Goal: Task Accomplishment & Management: Manage account settings

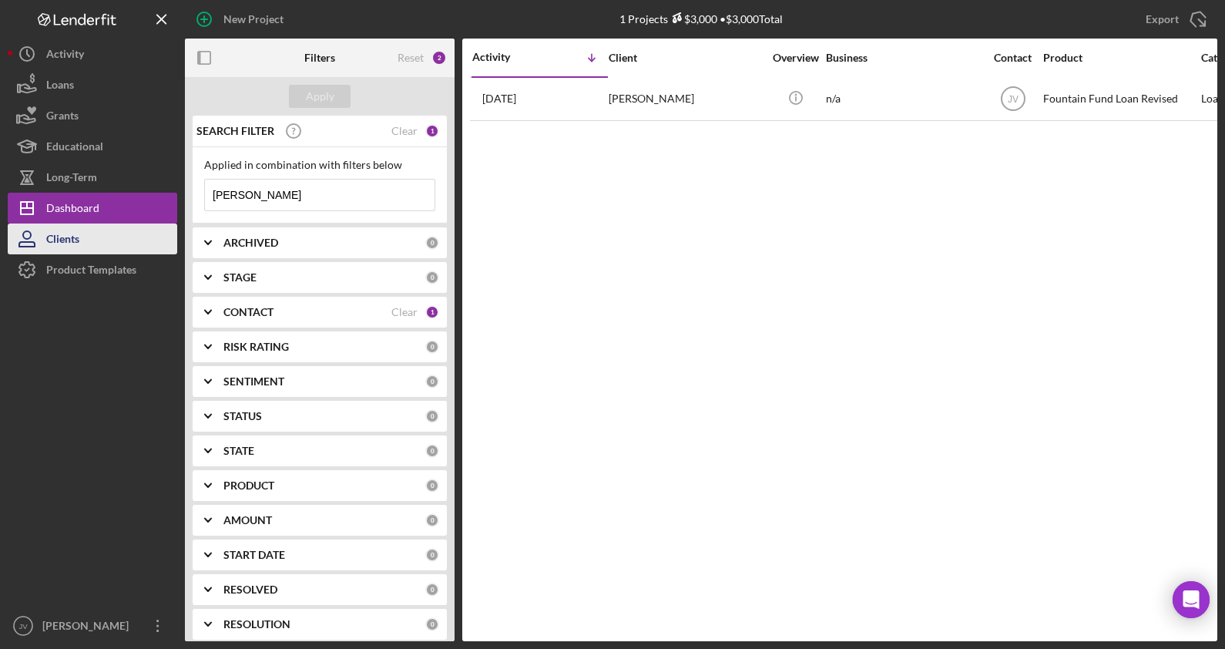
click at [86, 235] on button "Clients" at bounding box center [92, 238] width 169 height 31
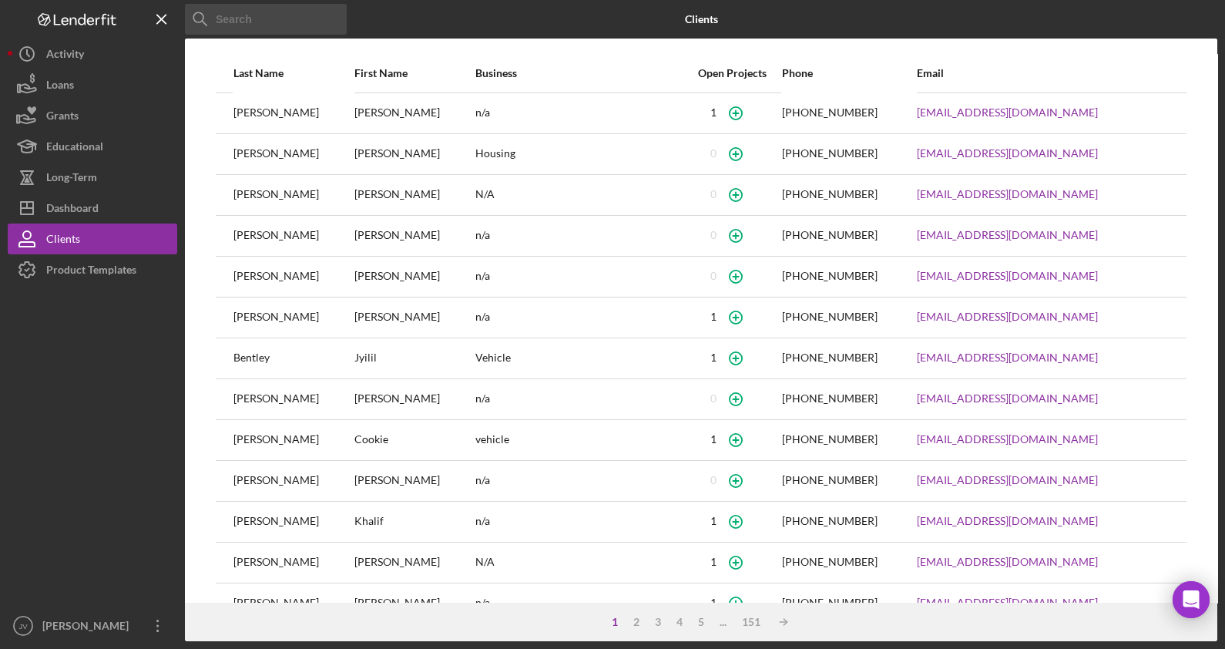
click at [267, 12] on input at bounding box center [266, 19] width 162 height 31
click at [285, 18] on input at bounding box center [266, 19] width 162 height 31
type input "[PERSON_NAME]"
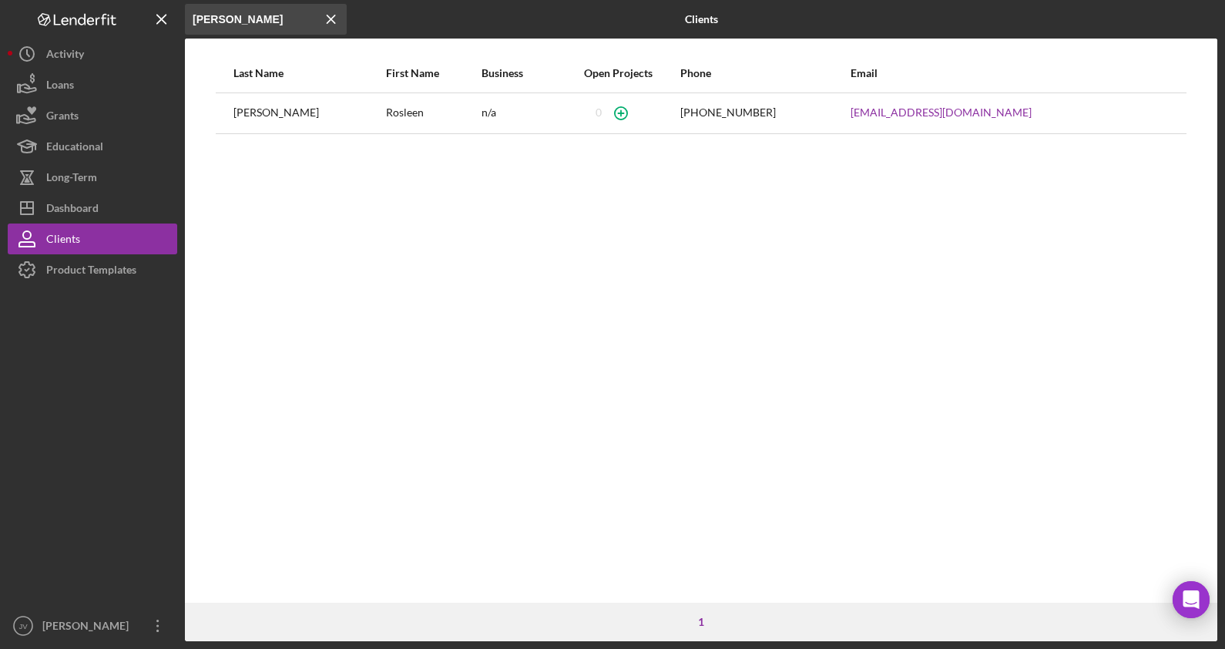
click at [386, 99] on div "Rosleen" at bounding box center [433, 113] width 94 height 39
click at [639, 113] on icon "button" at bounding box center [621, 113] width 35 height 35
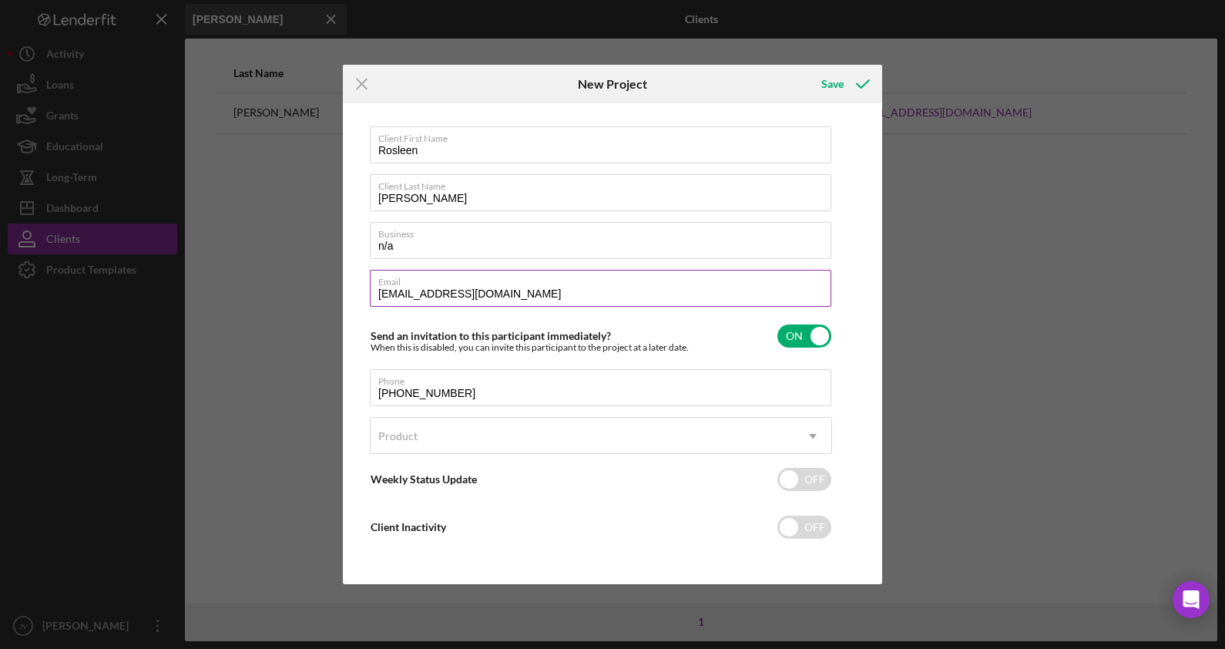
scroll to position [4, 0]
click at [373, 85] on icon "Icon/Menu Close" at bounding box center [362, 84] width 39 height 39
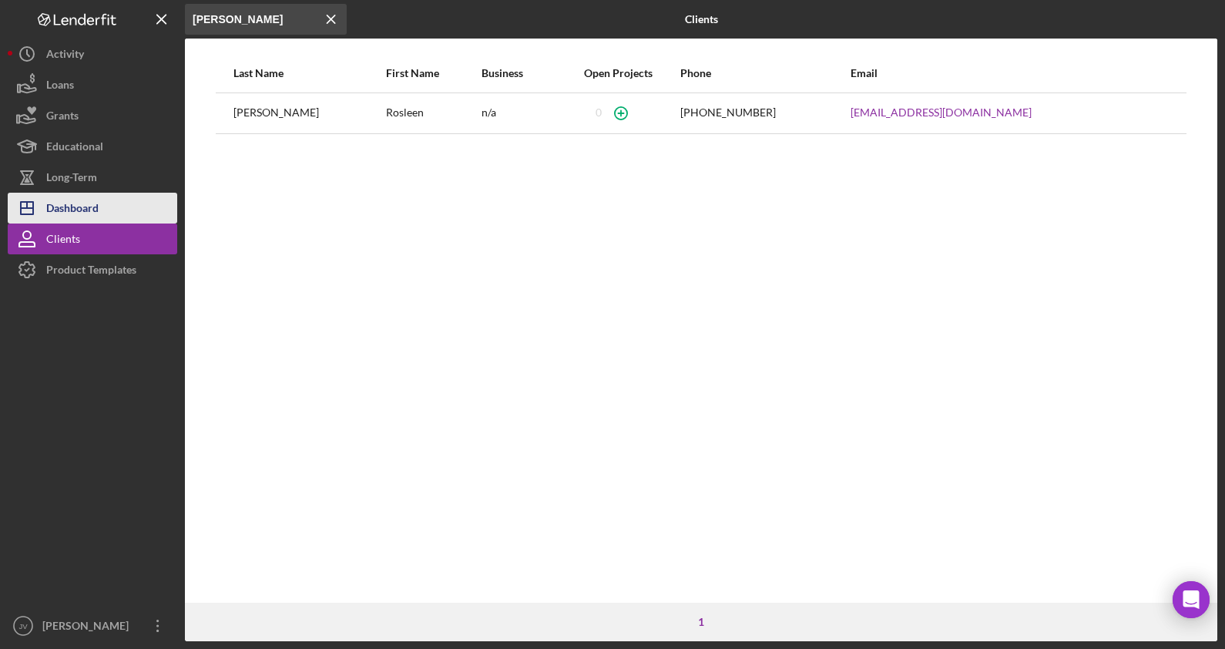
click at [95, 204] on div "Dashboard" at bounding box center [72, 210] width 52 height 35
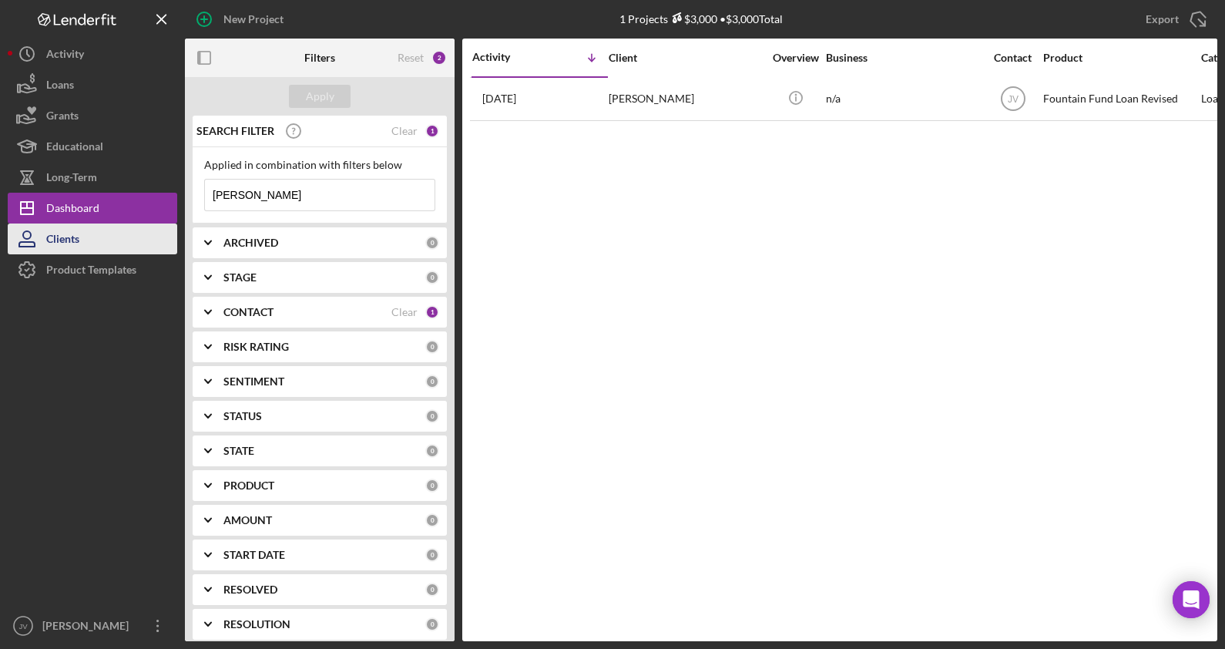
click at [67, 235] on div "Clients" at bounding box center [62, 240] width 33 height 35
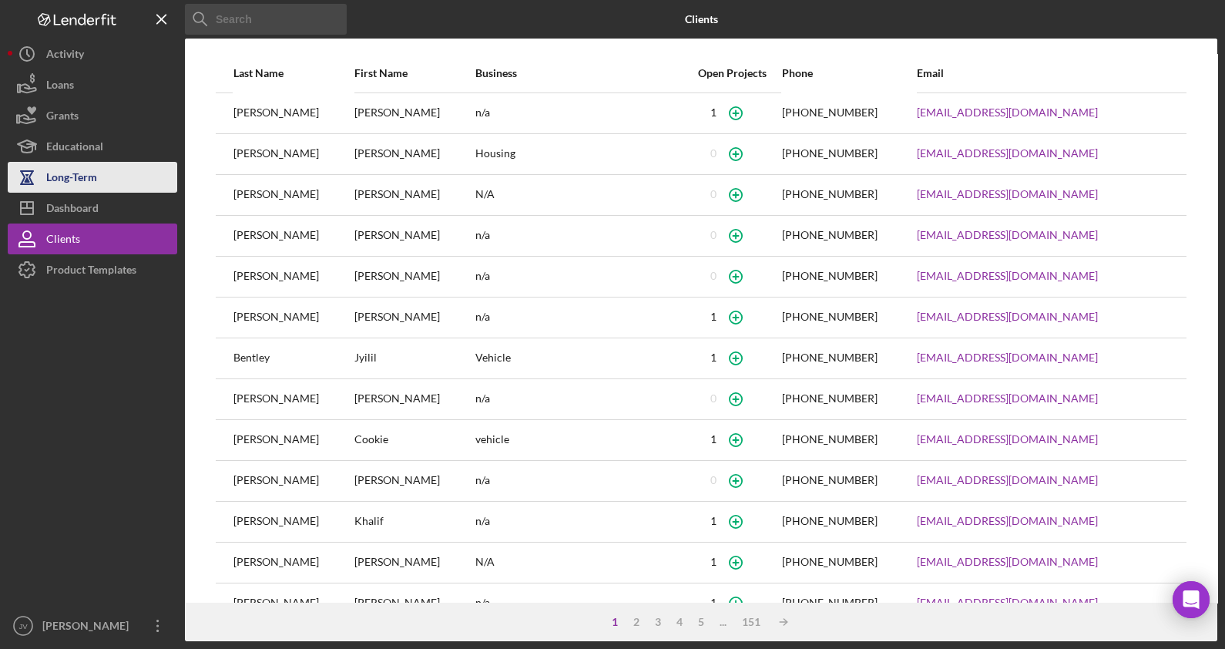
click at [75, 169] on div "Long-Term" at bounding box center [71, 179] width 51 height 35
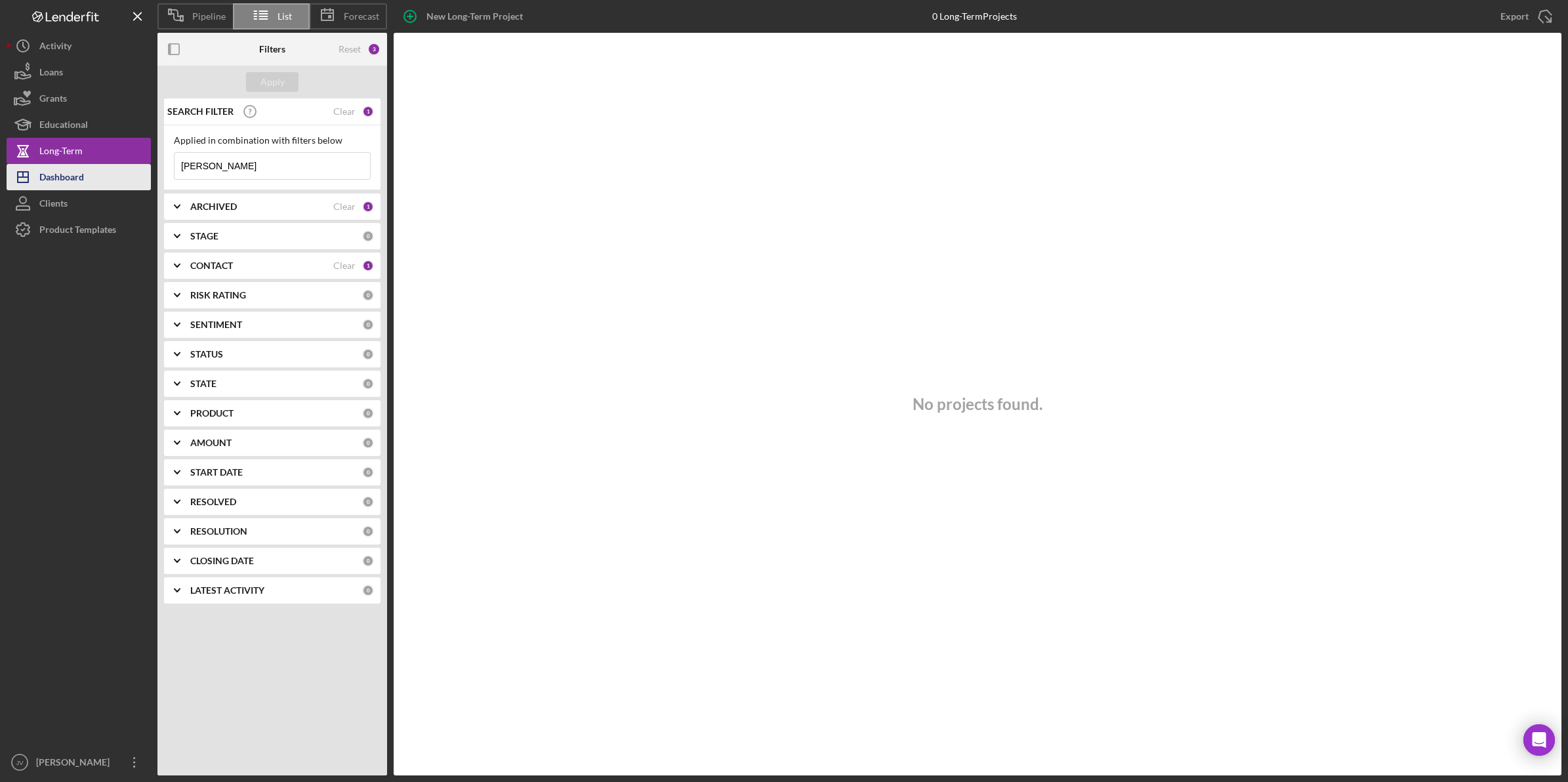
drag, startPoint x: 221, startPoint y: 166, endPoint x: 138, endPoint y: 168, distance: 83.0
click at [138, 168] on div "Pipeline List Forecast New Long-Term Project 0 Long-Term Projects [PERSON_NAME]…" at bounding box center [784, 388] width 1555 height 776
click at [105, 182] on button "Icon/Dashboard Dashboard" at bounding box center [78, 177] width 144 height 26
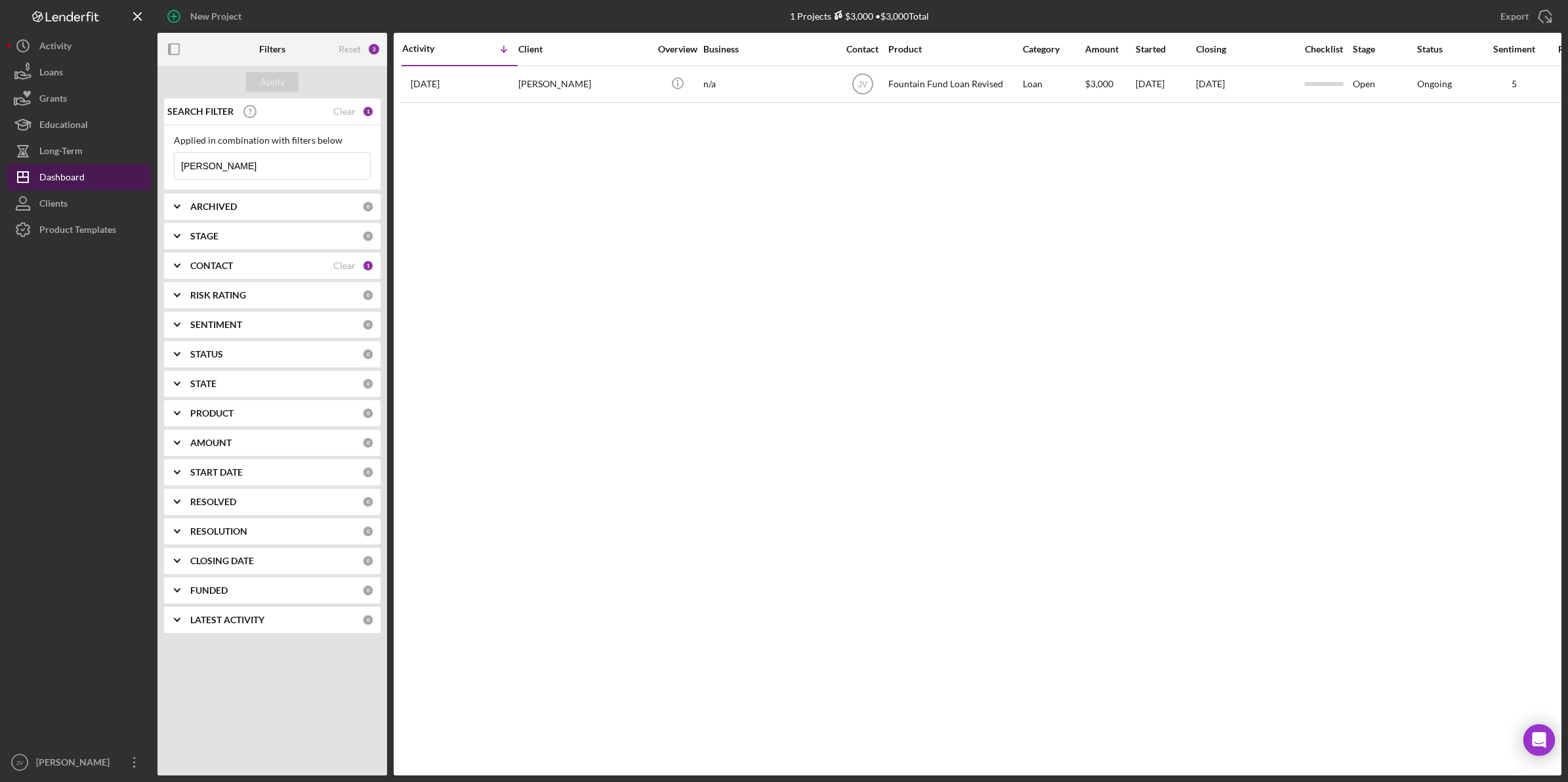
drag, startPoint x: 219, startPoint y: 168, endPoint x: 136, endPoint y: 164, distance: 83.1
click at [141, 170] on div "New Project 1 Projects $3,000 • $3,000 Total [PERSON_NAME] Export Icon/Export F…" at bounding box center [784, 388] width 1555 height 776
click at [113, 194] on button "Clients" at bounding box center [78, 203] width 144 height 26
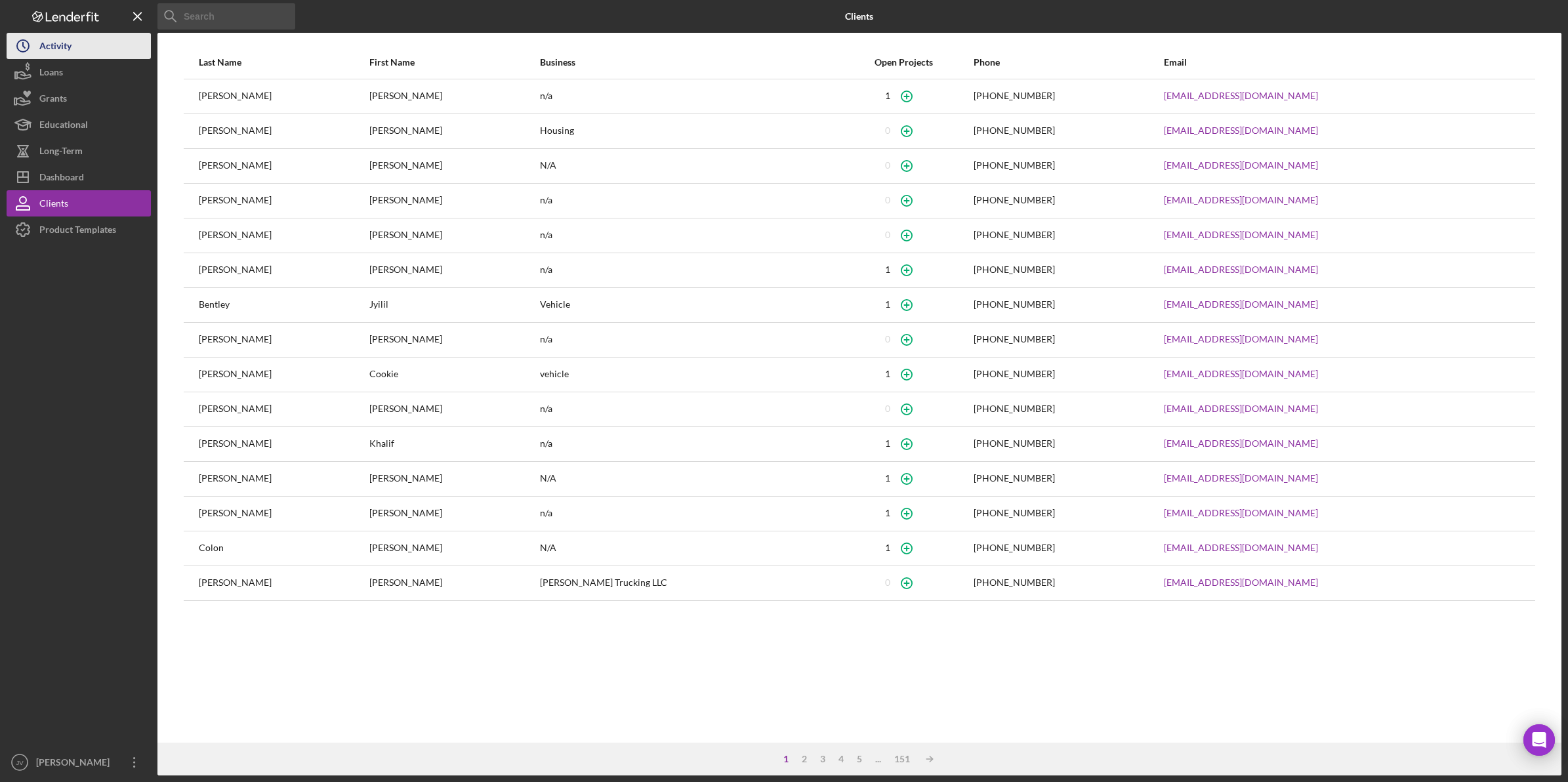
click at [83, 53] on button "Icon/History Activity" at bounding box center [78, 46] width 144 height 26
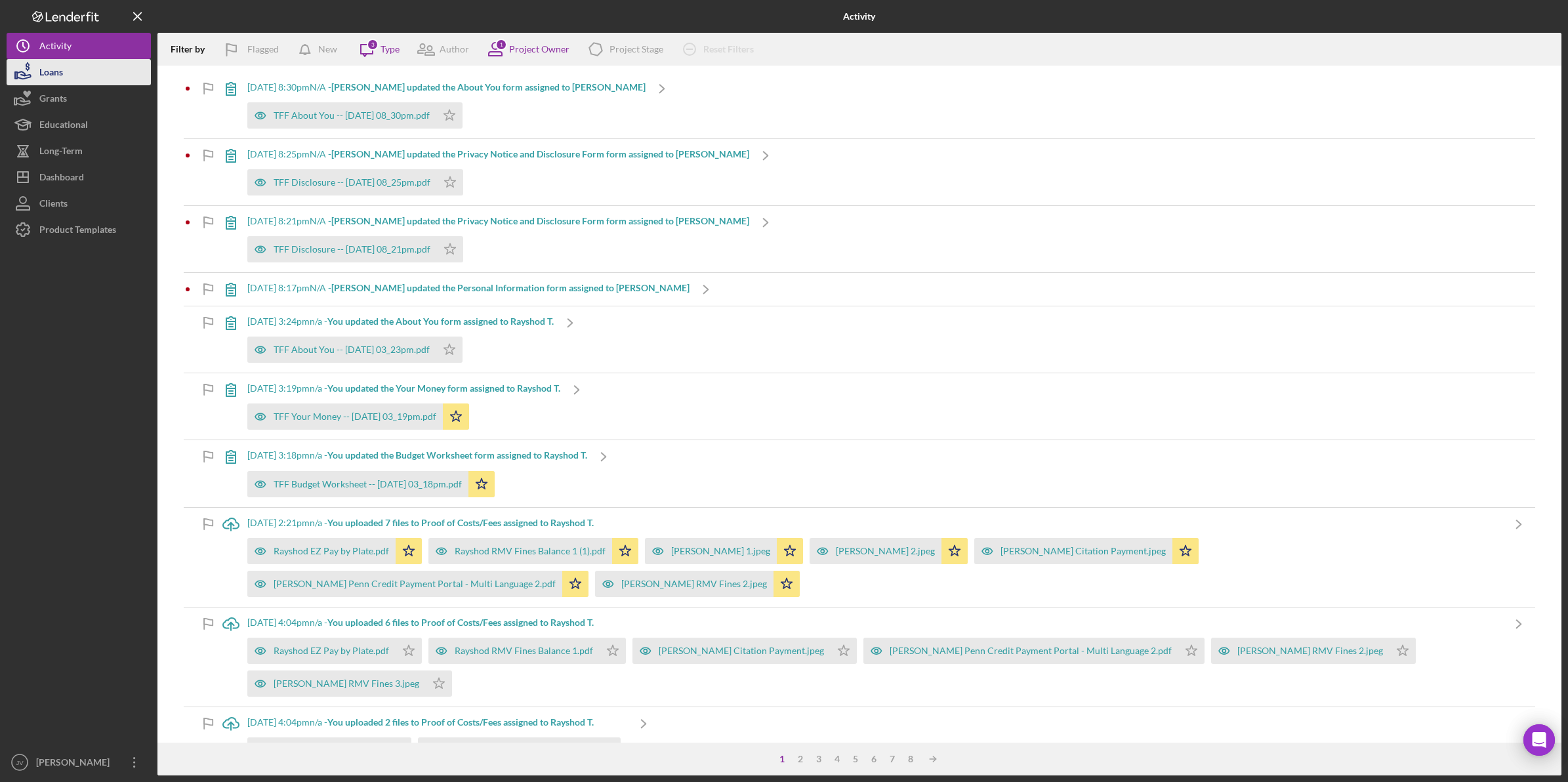
click at [82, 81] on button "Loans" at bounding box center [78, 72] width 144 height 26
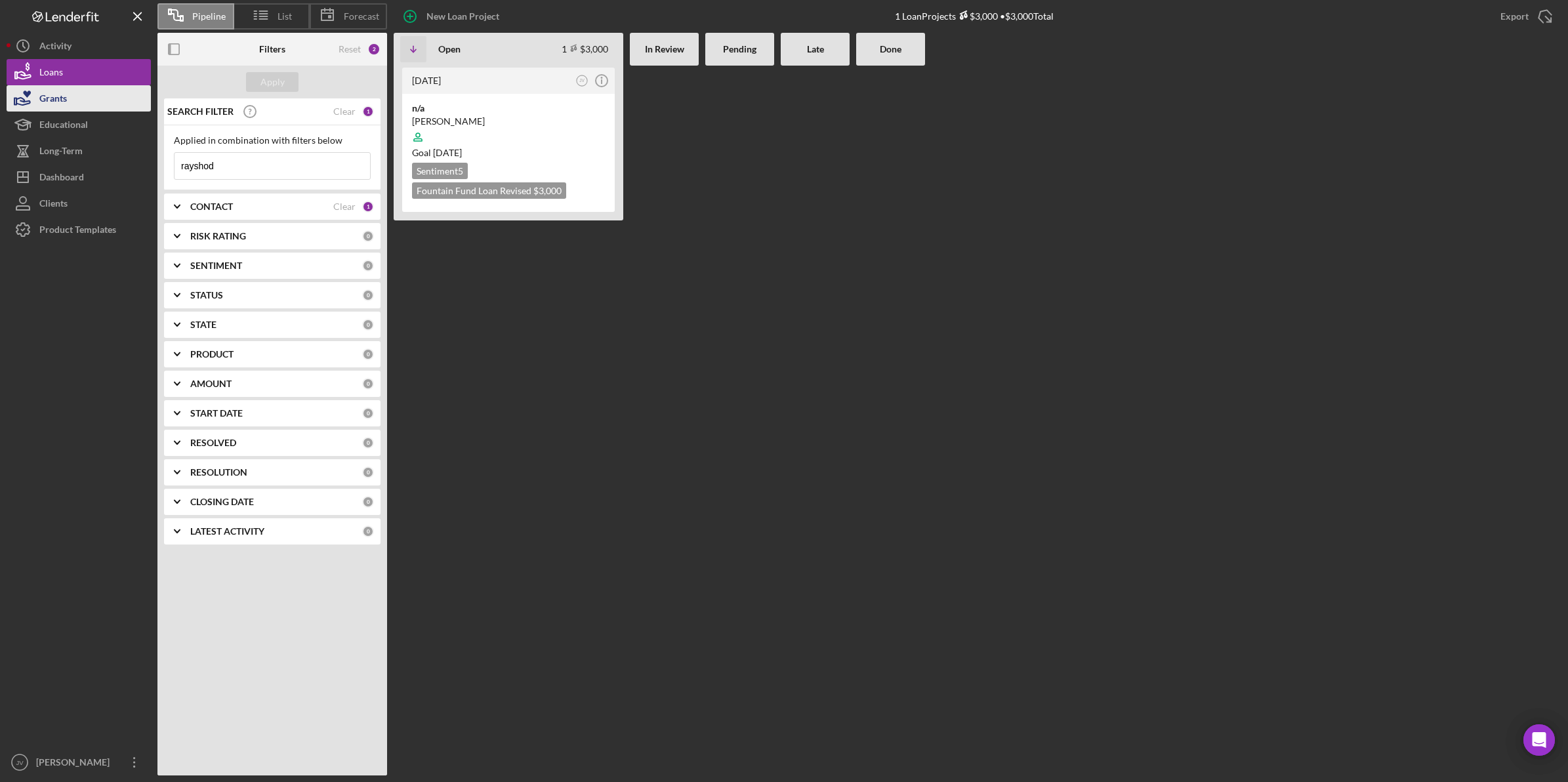
click at [81, 95] on button "Grants" at bounding box center [78, 98] width 144 height 26
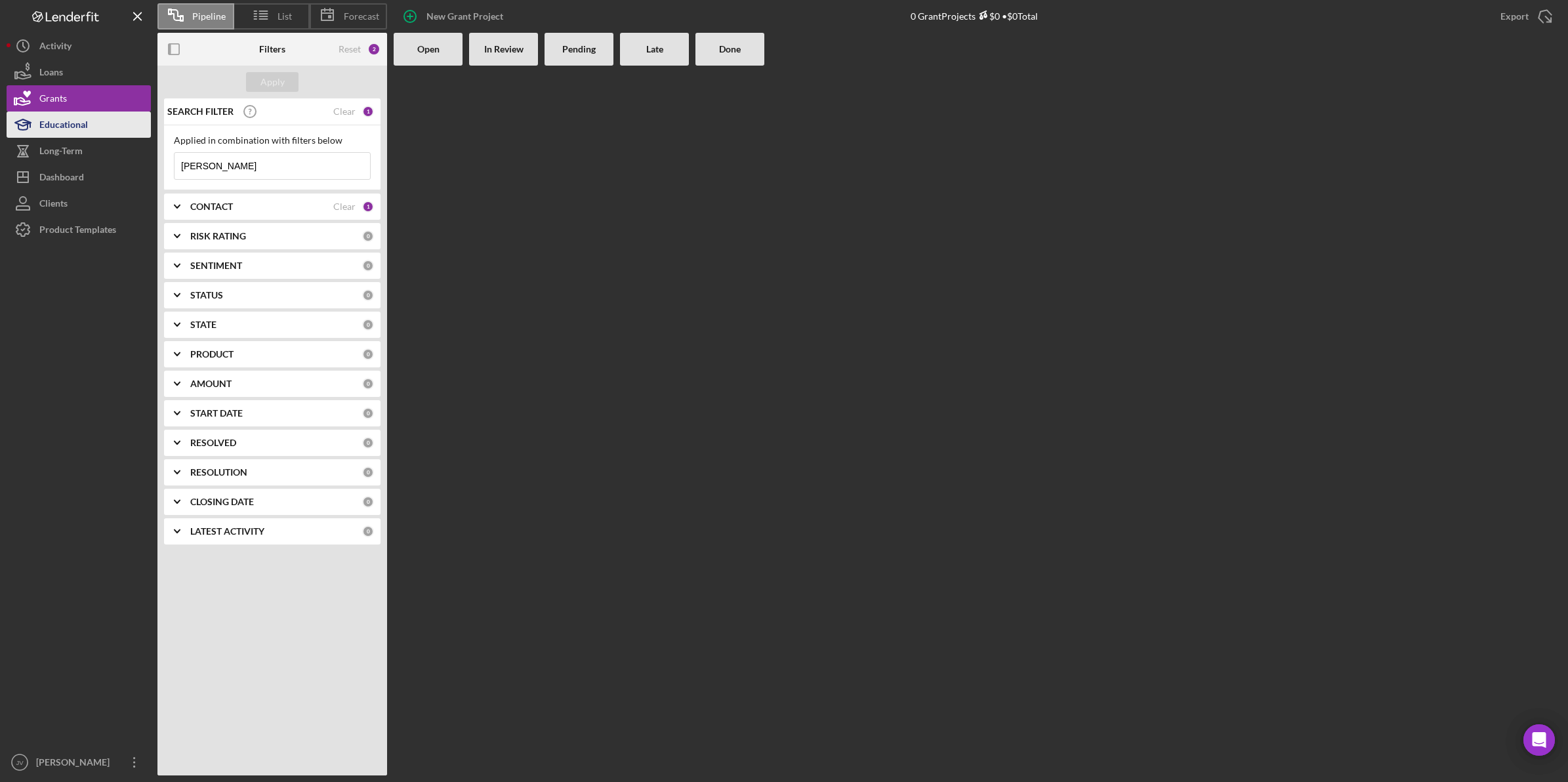
click at [81, 127] on div "Educational" at bounding box center [63, 126] width 49 height 30
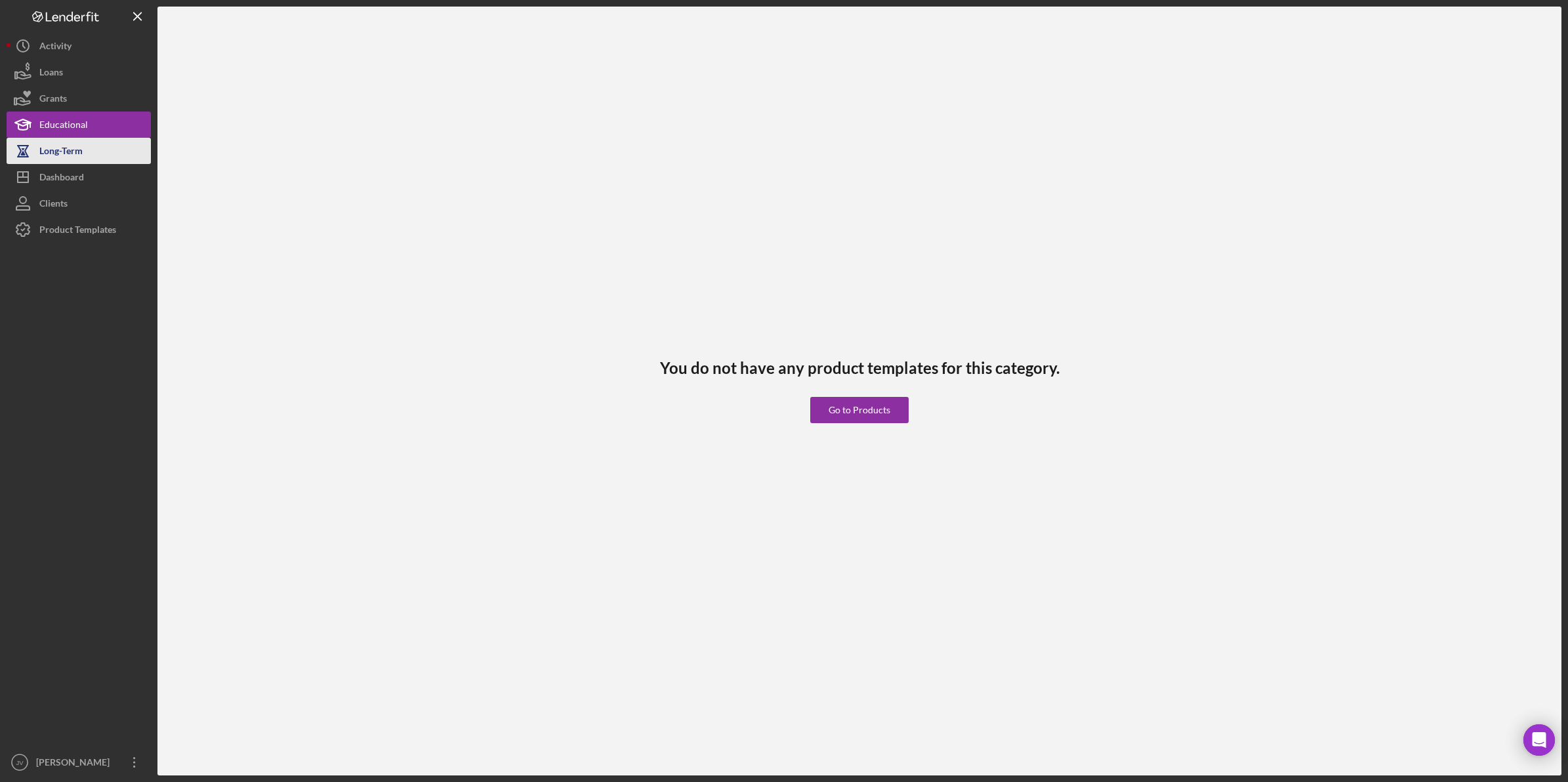
click at [81, 148] on div "Long-Term" at bounding box center [60, 152] width 43 height 30
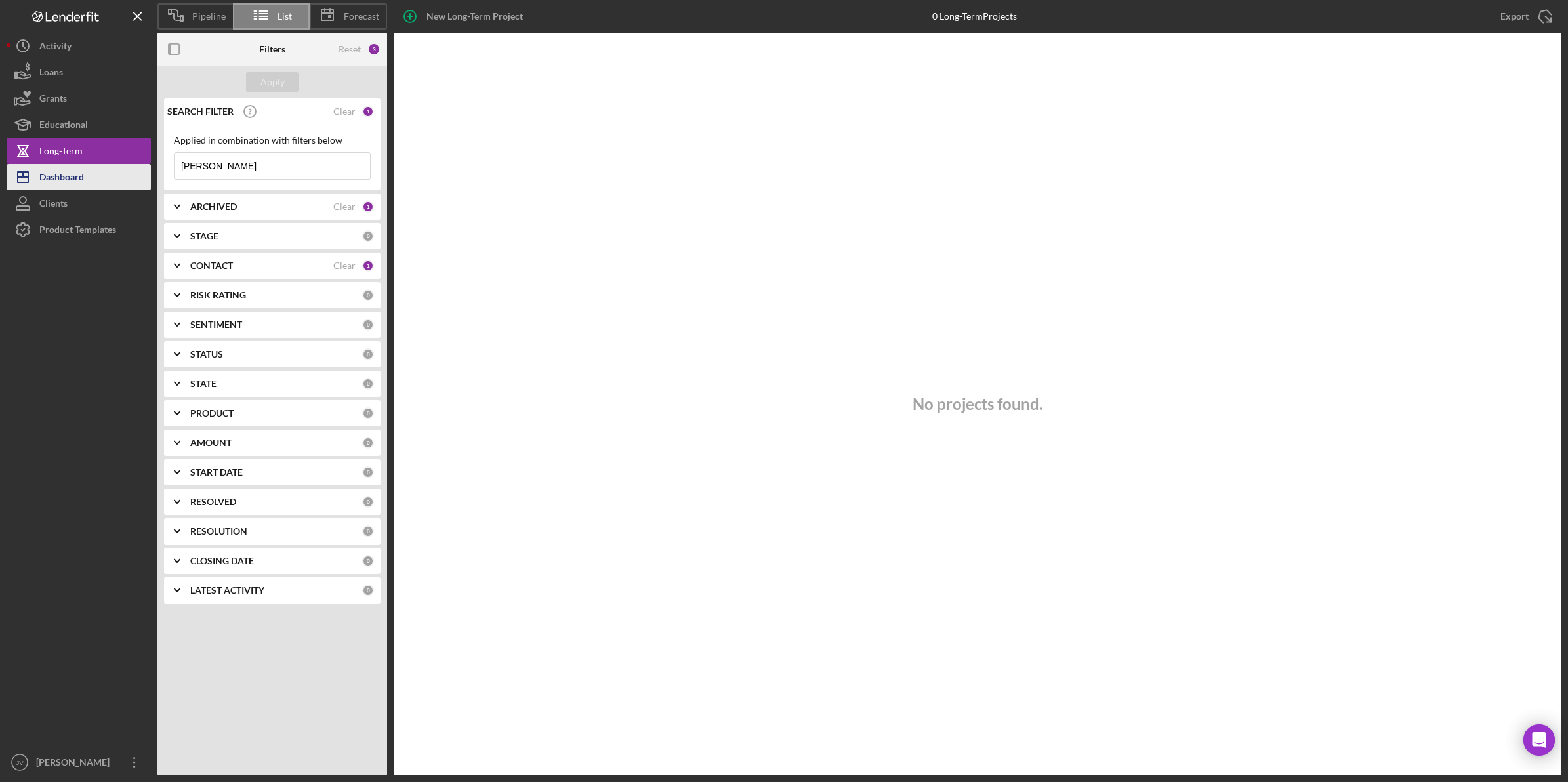
click at [81, 177] on div "Dashboard" at bounding box center [61, 179] width 44 height 30
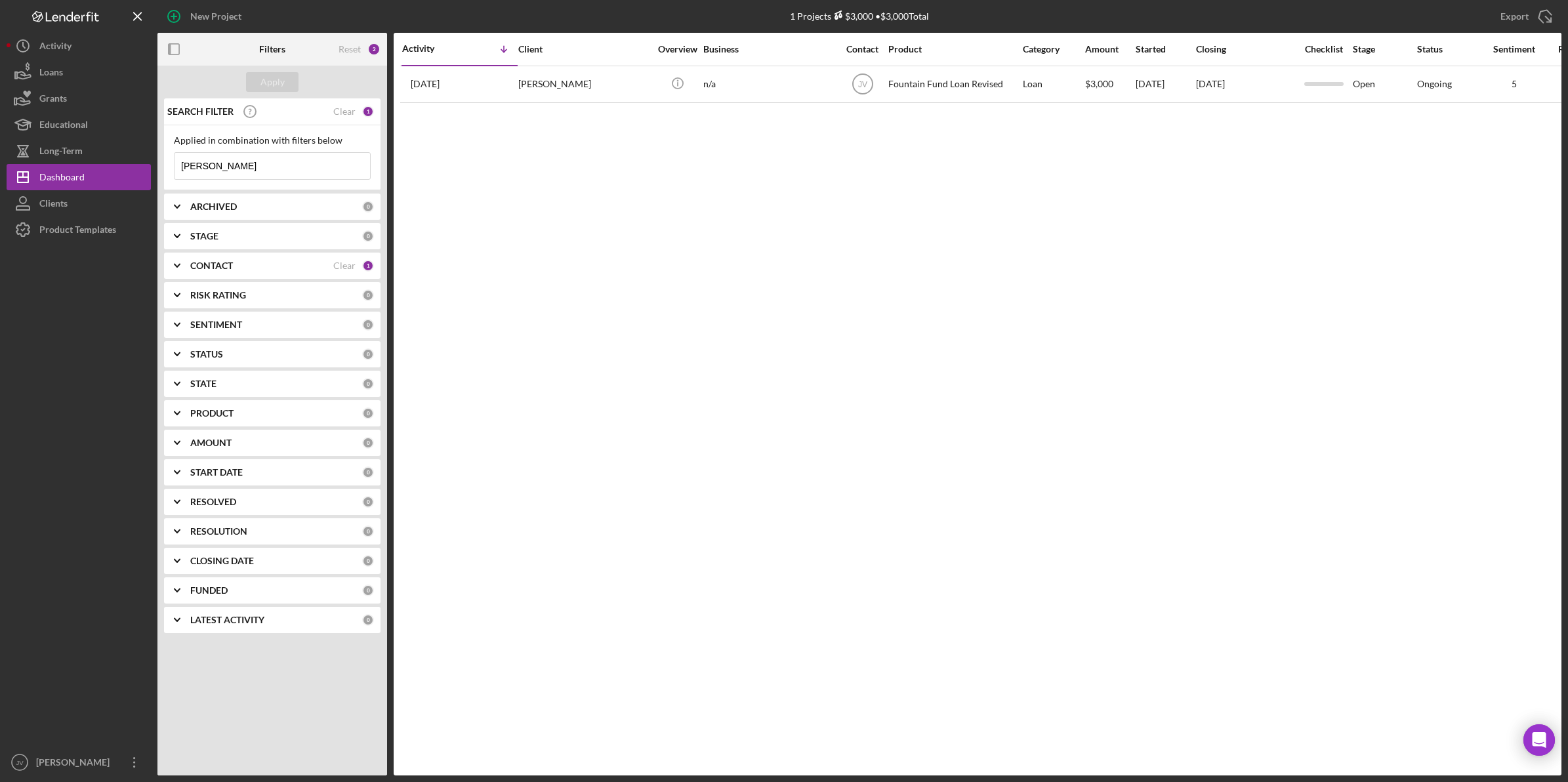
click at [80, 198] on button "Clients" at bounding box center [78, 203] width 144 height 26
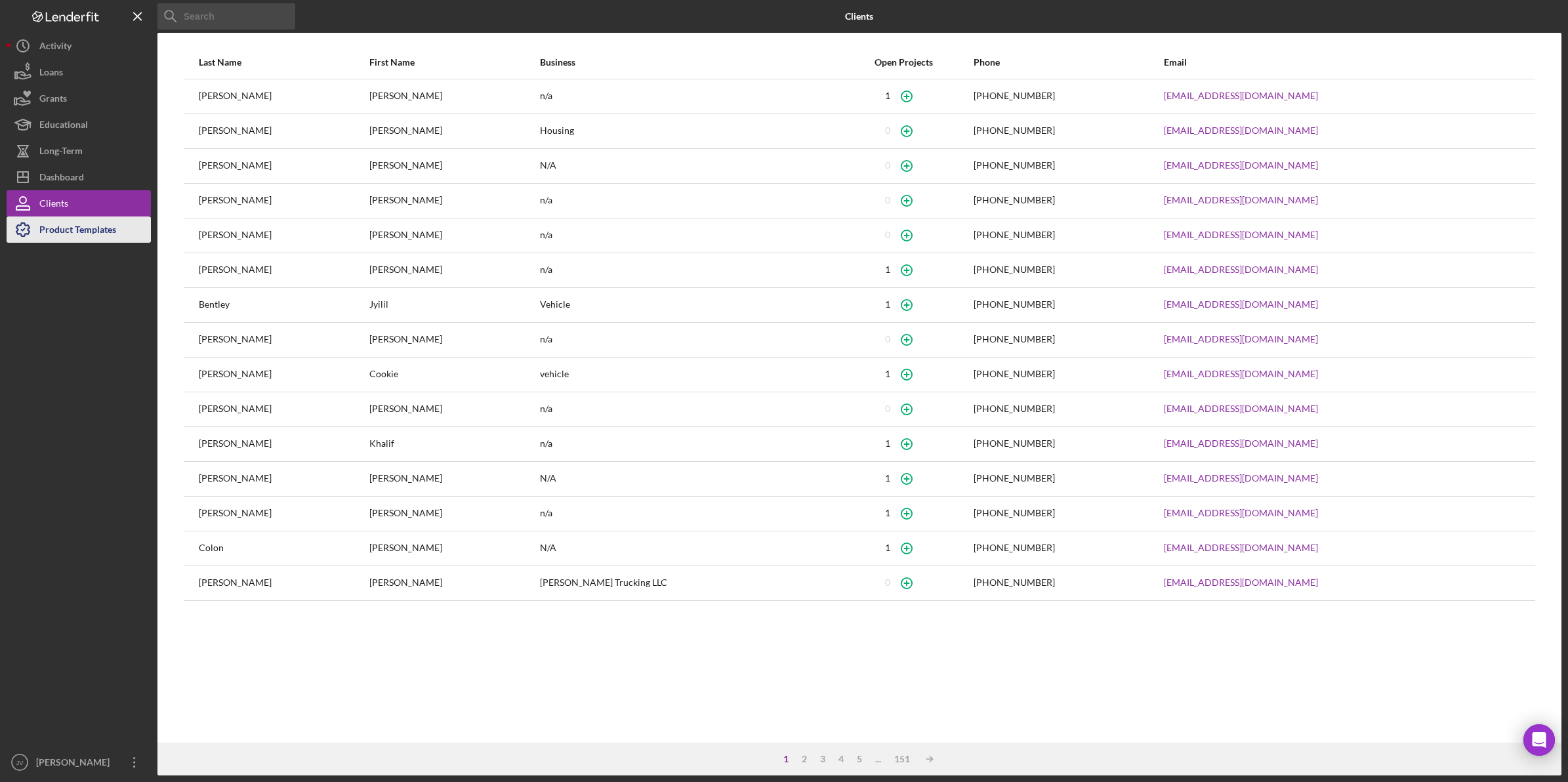
click at [78, 227] on div "Product Templates" at bounding box center [78, 231] width 77 height 30
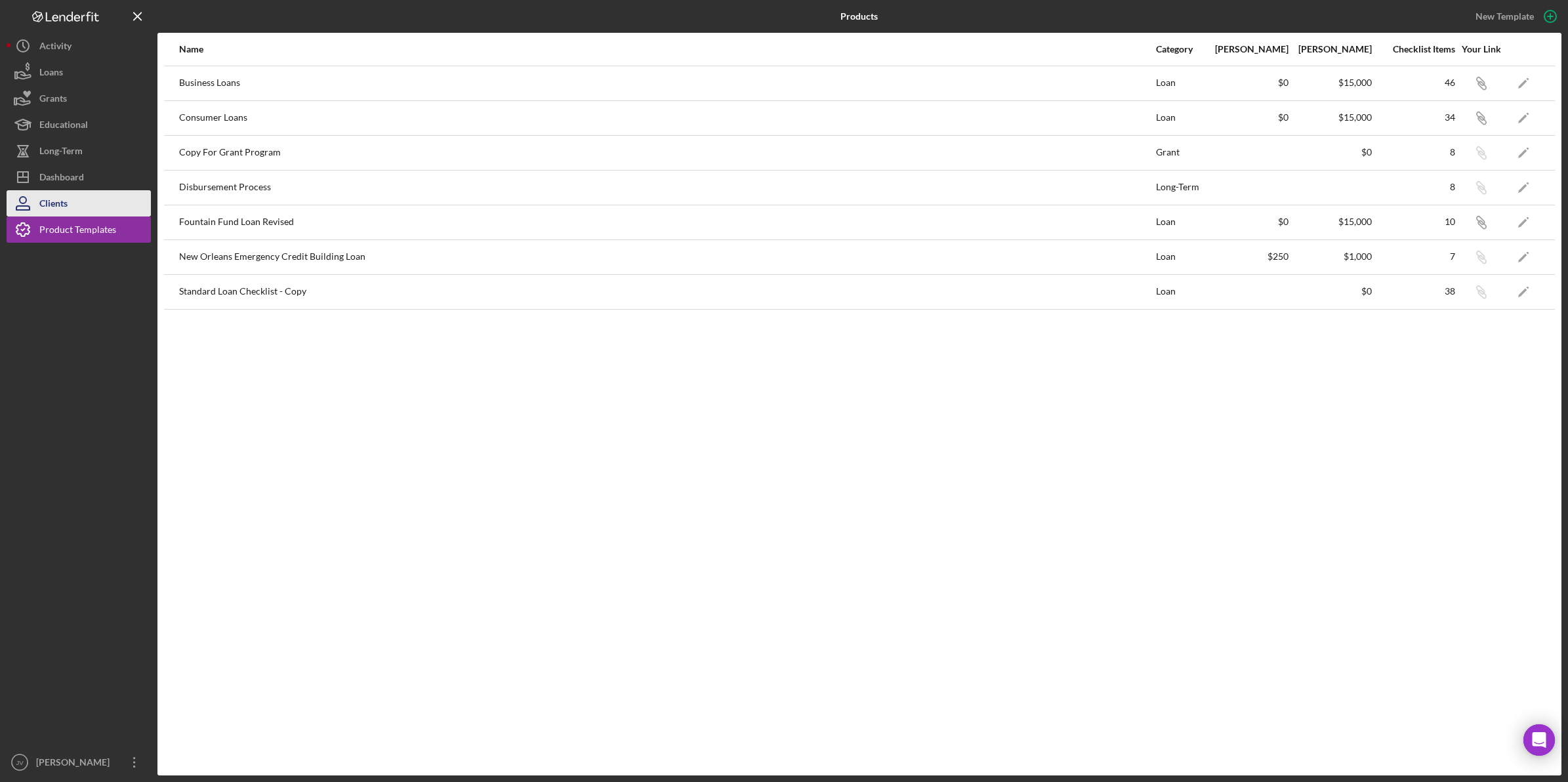
click at [116, 207] on button "Clients" at bounding box center [78, 203] width 144 height 26
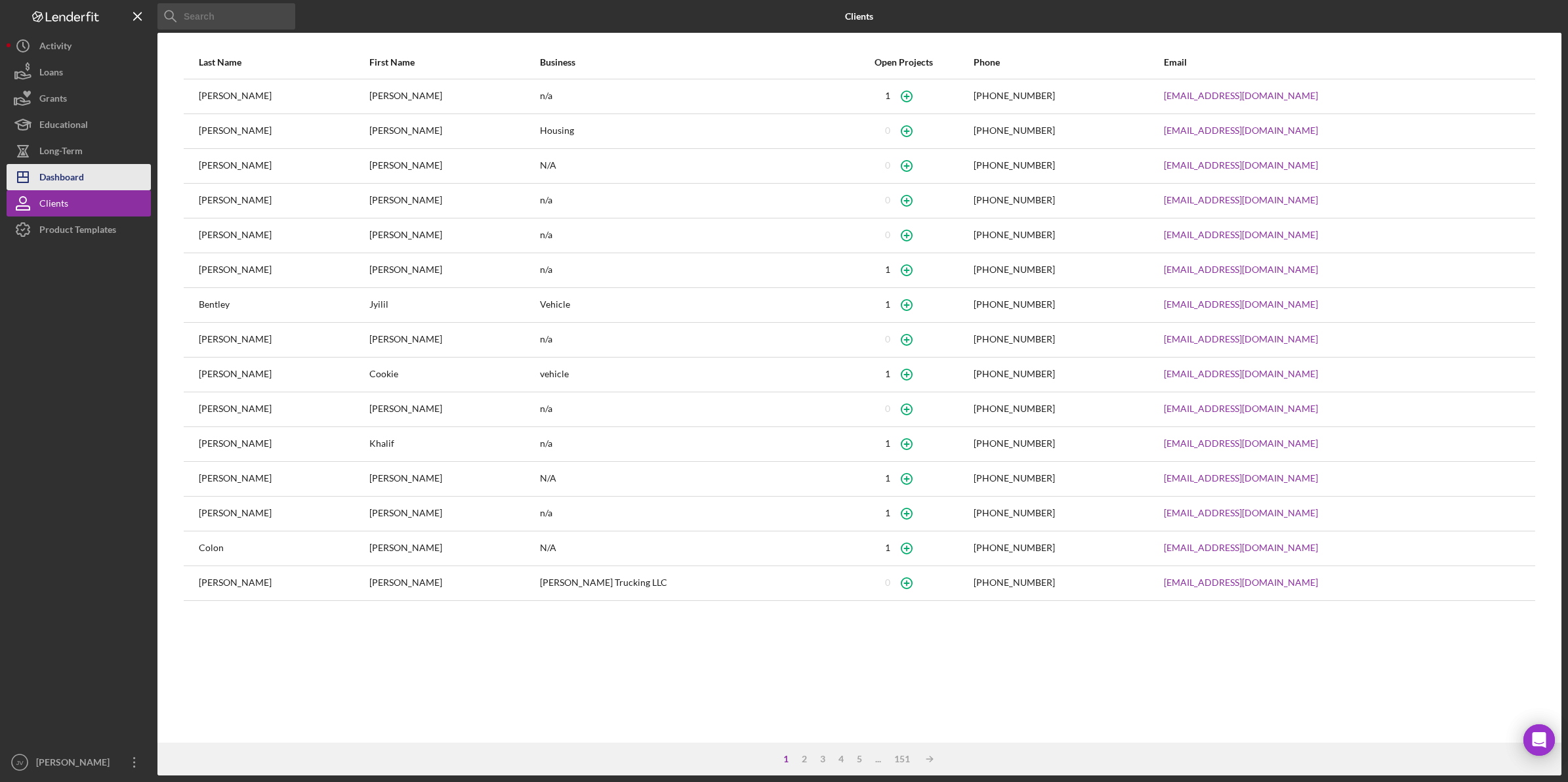
click at [113, 179] on button "Icon/Dashboard Dashboard" at bounding box center [78, 177] width 144 height 26
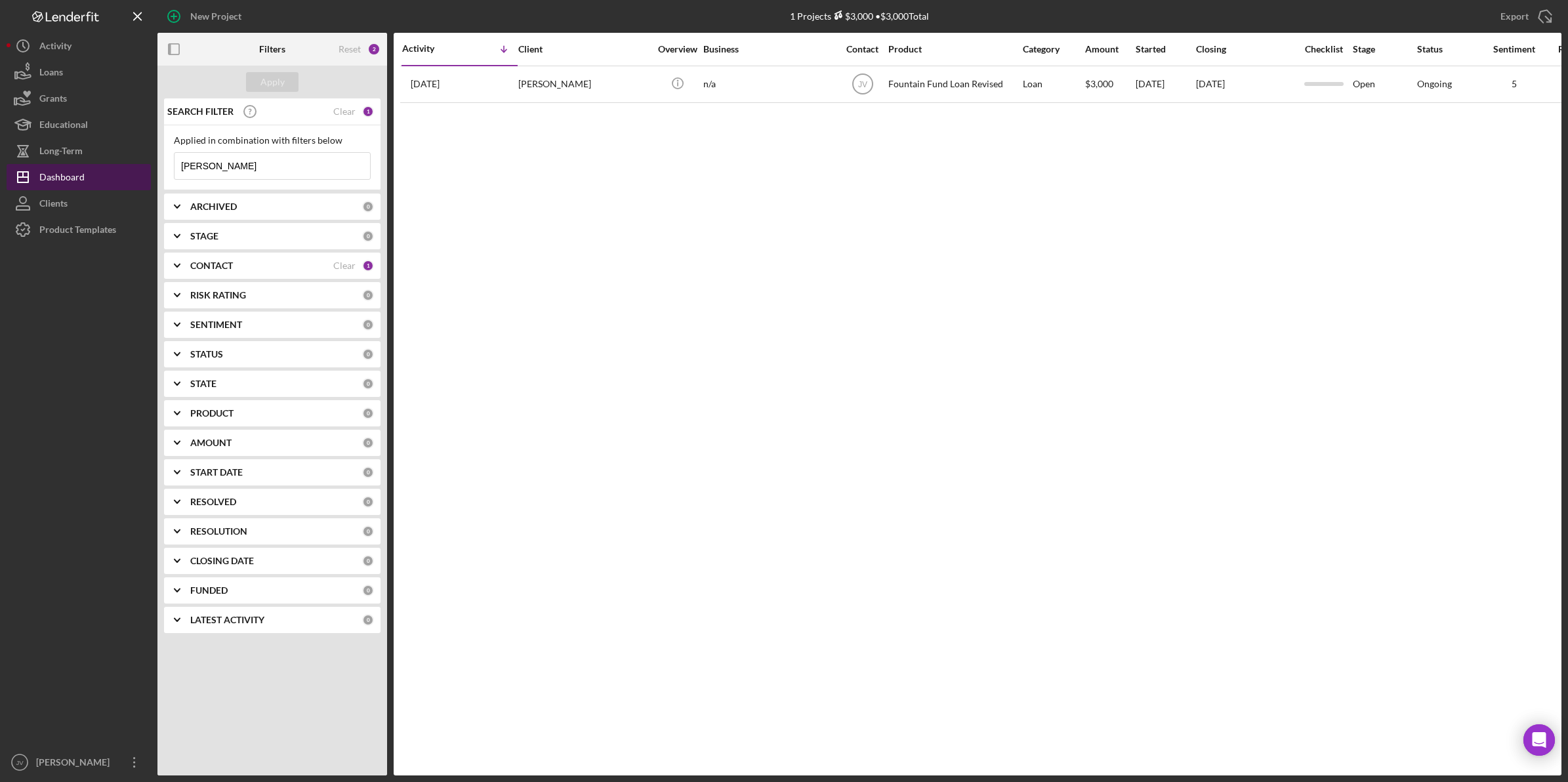
drag, startPoint x: 250, startPoint y: 166, endPoint x: 149, endPoint y: 169, distance: 101.0
click at [149, 169] on div "New Project 1 Projects $3,000 • $3,000 Total [PERSON_NAME] Export Icon/Export F…" at bounding box center [784, 388] width 1555 height 776
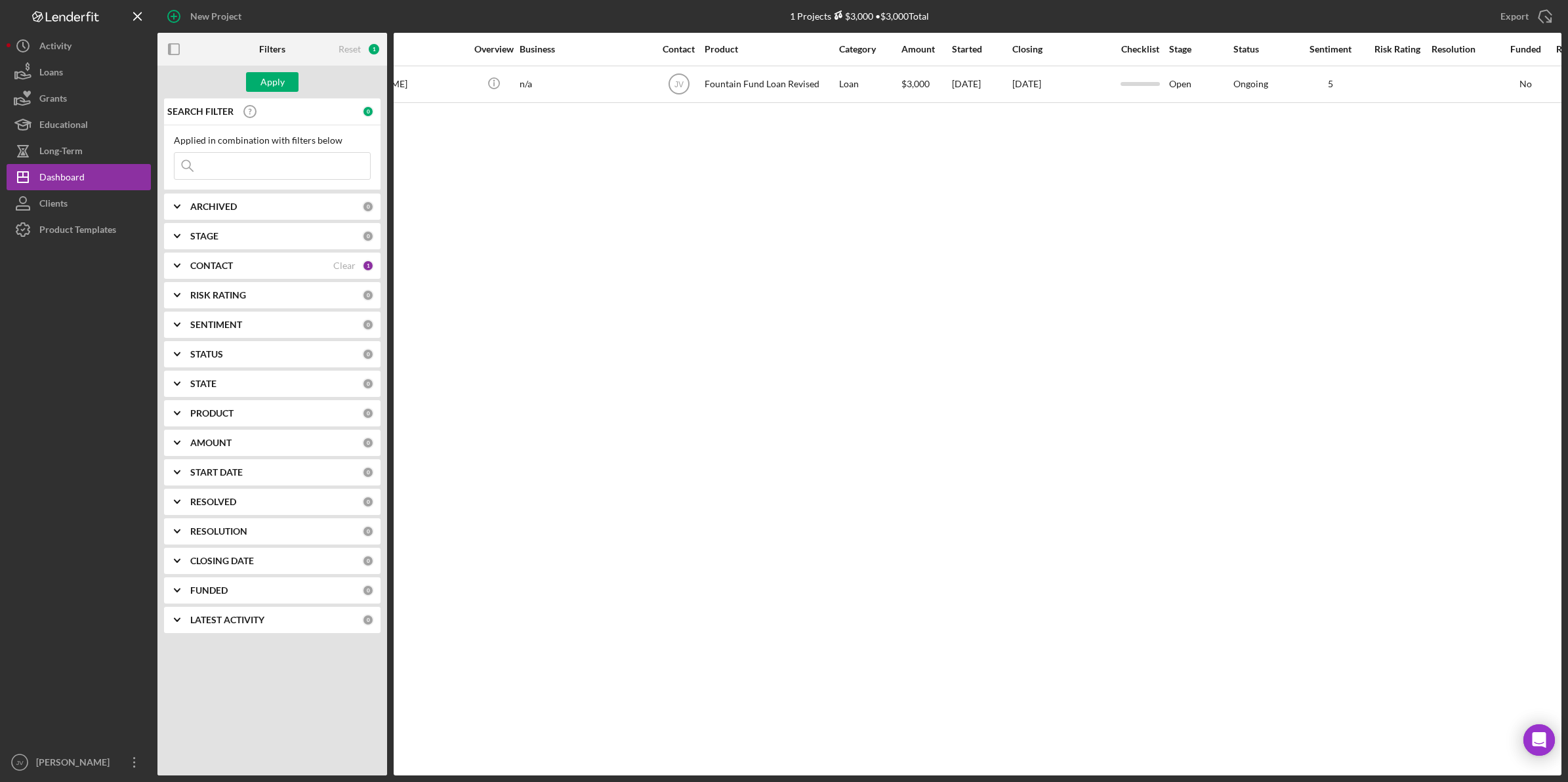
scroll to position [0, 401]
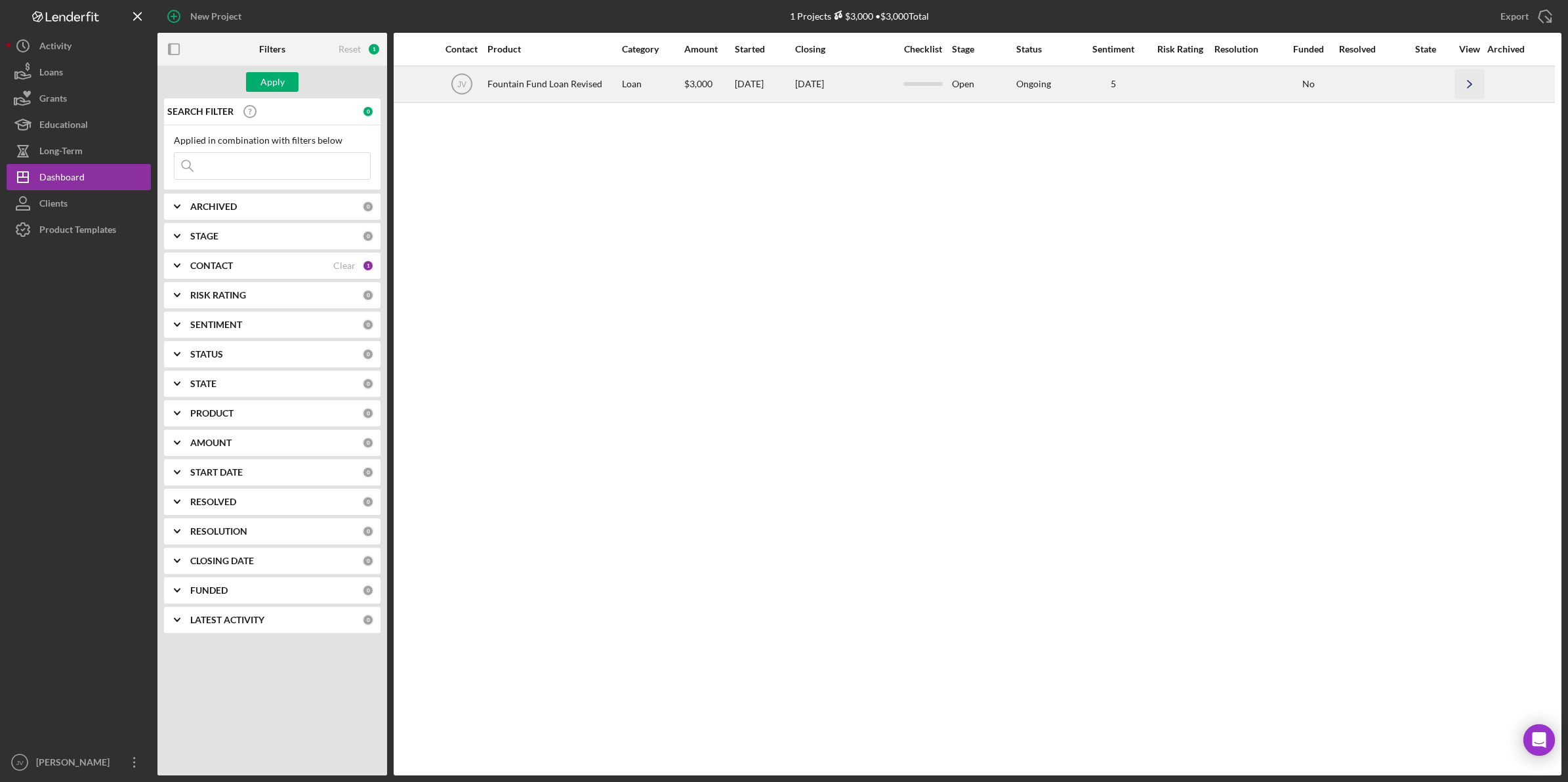
click at [1042, 80] on icon "Icon/Navigate" at bounding box center [1470, 84] width 30 height 30
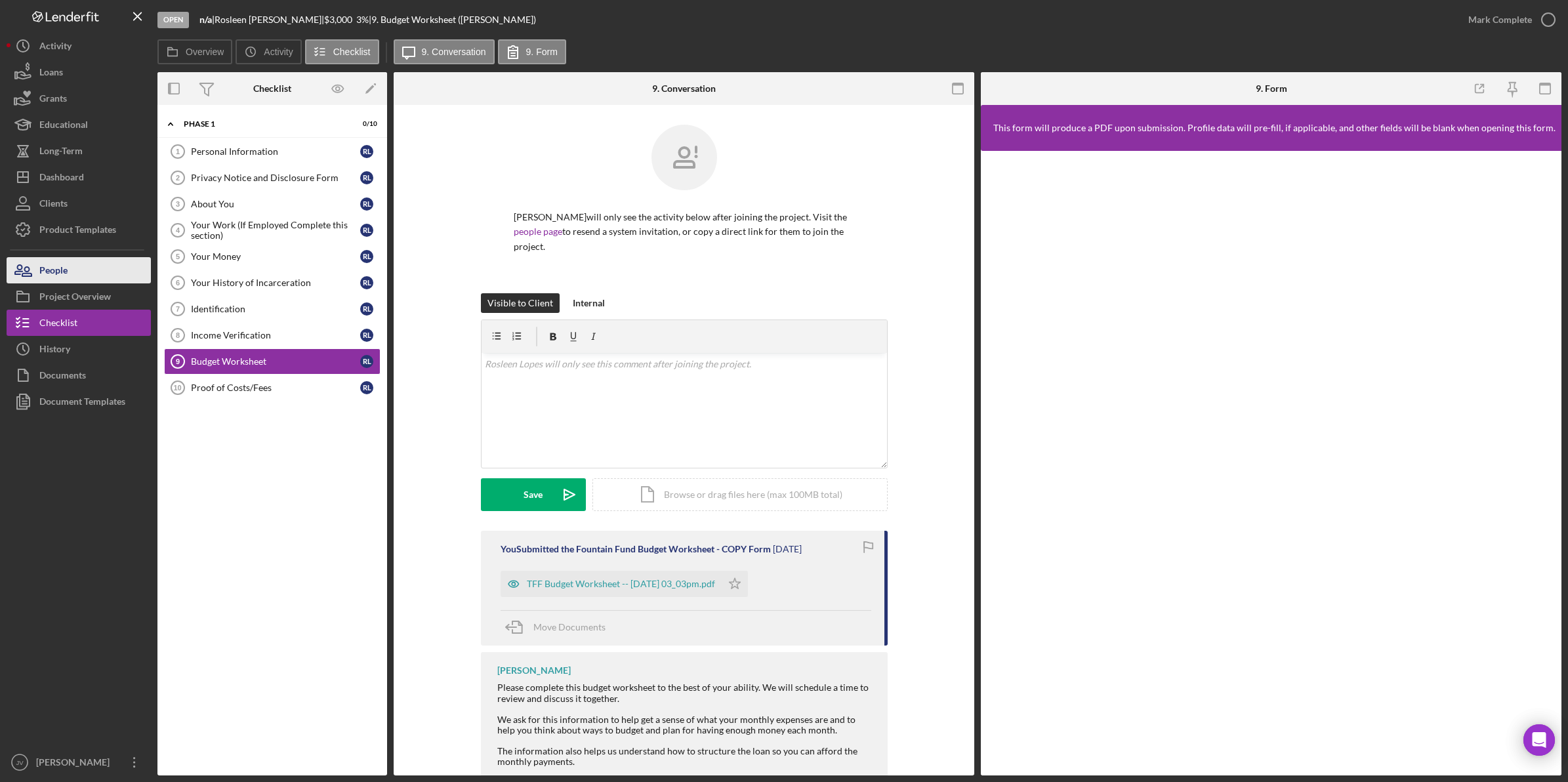
click at [105, 270] on button "People" at bounding box center [78, 270] width 144 height 26
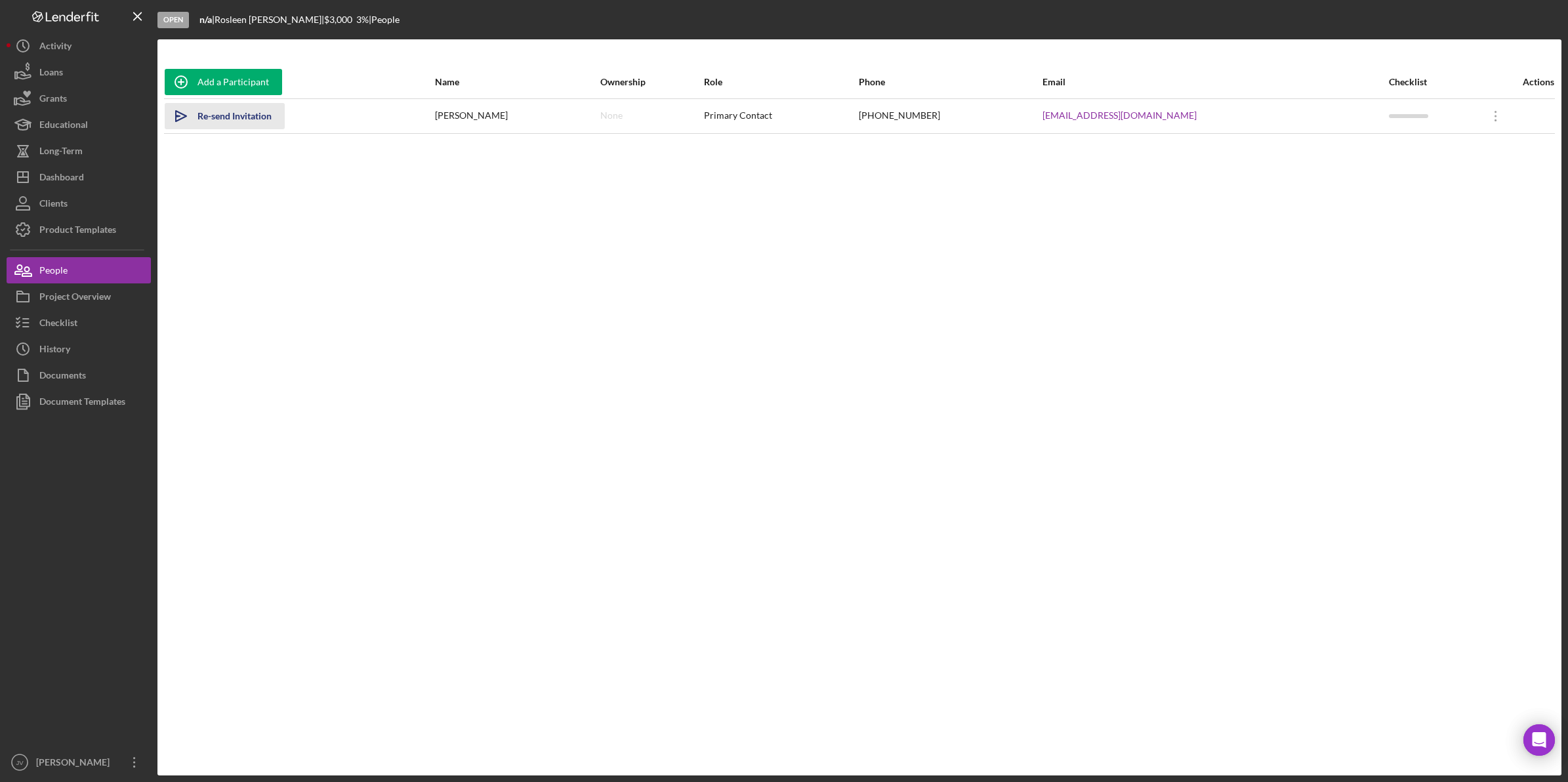
click at [247, 119] on div "Re-send Invitation" at bounding box center [234, 116] width 74 height 26
click at [1042, 123] on icon "Icon/Overflow" at bounding box center [1496, 116] width 33 height 33
click at [1042, 148] on div "Icon/Edit Edit" at bounding box center [1427, 150] width 144 height 27
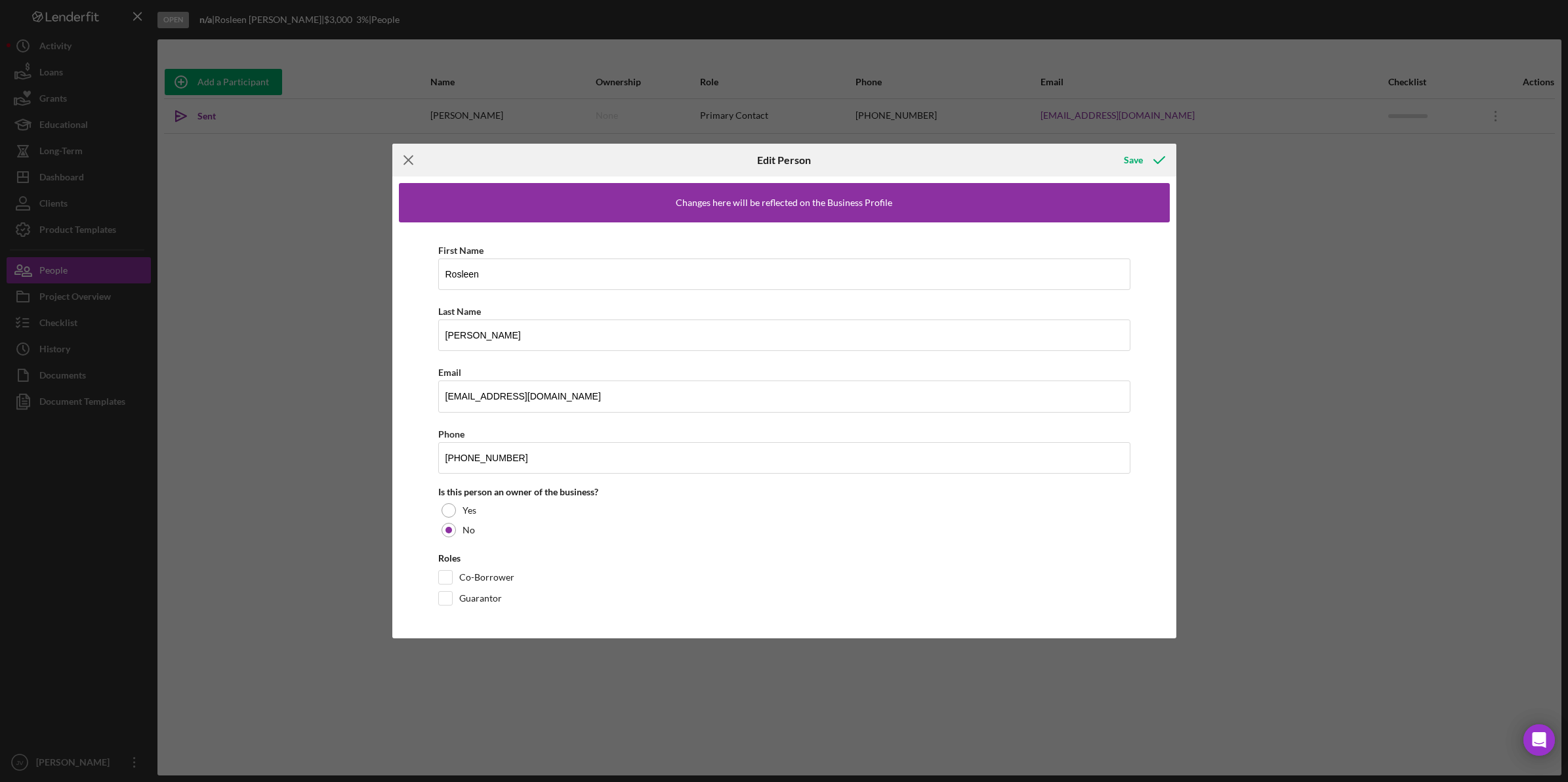
click at [405, 164] on line at bounding box center [409, 160] width 9 height 9
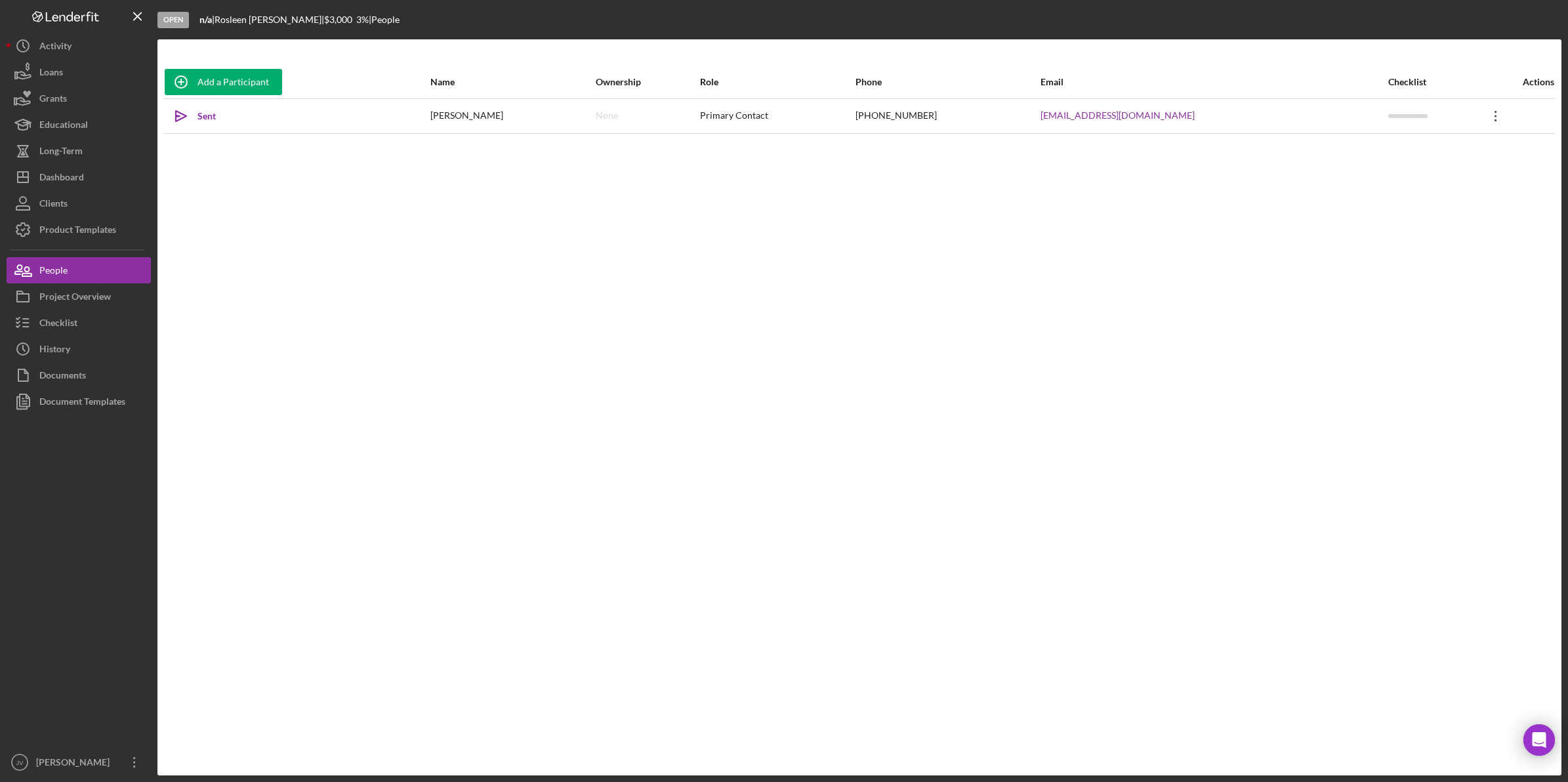
click at [1042, 116] on icon "Icon/Overflow" at bounding box center [1496, 116] width 33 height 33
click at [1042, 148] on div "Icon/Edit Edit" at bounding box center [1427, 150] width 144 height 27
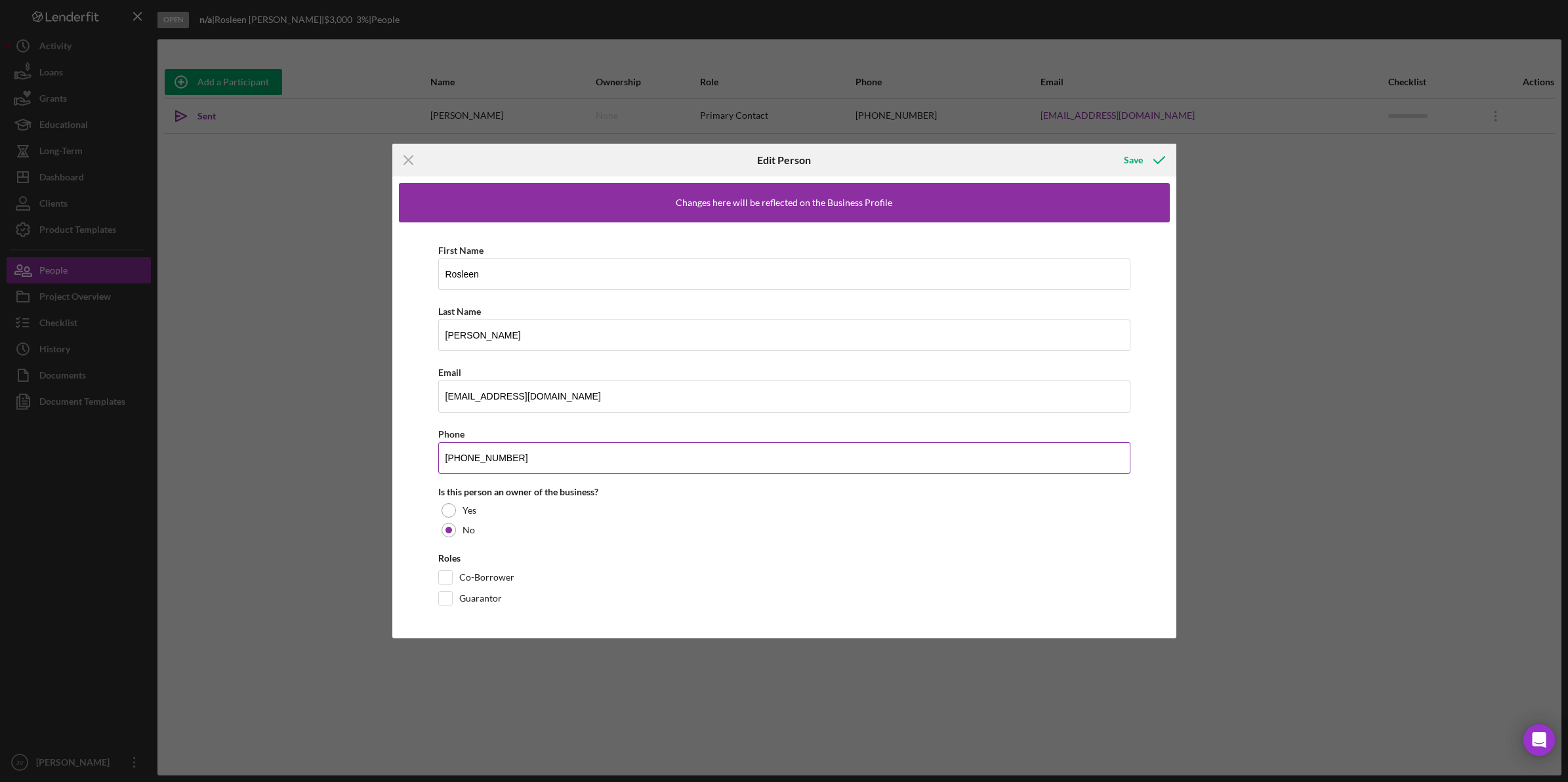
click at [787, 450] on input "[PHONE_NUMBER]" at bounding box center [784, 457] width 692 height 32
click at [801, 552] on div "Roles" at bounding box center [784, 558] width 692 height 10
click at [1042, 164] on icon "button" at bounding box center [1159, 160] width 33 height 33
